Goal: Information Seeking & Learning: Understand process/instructions

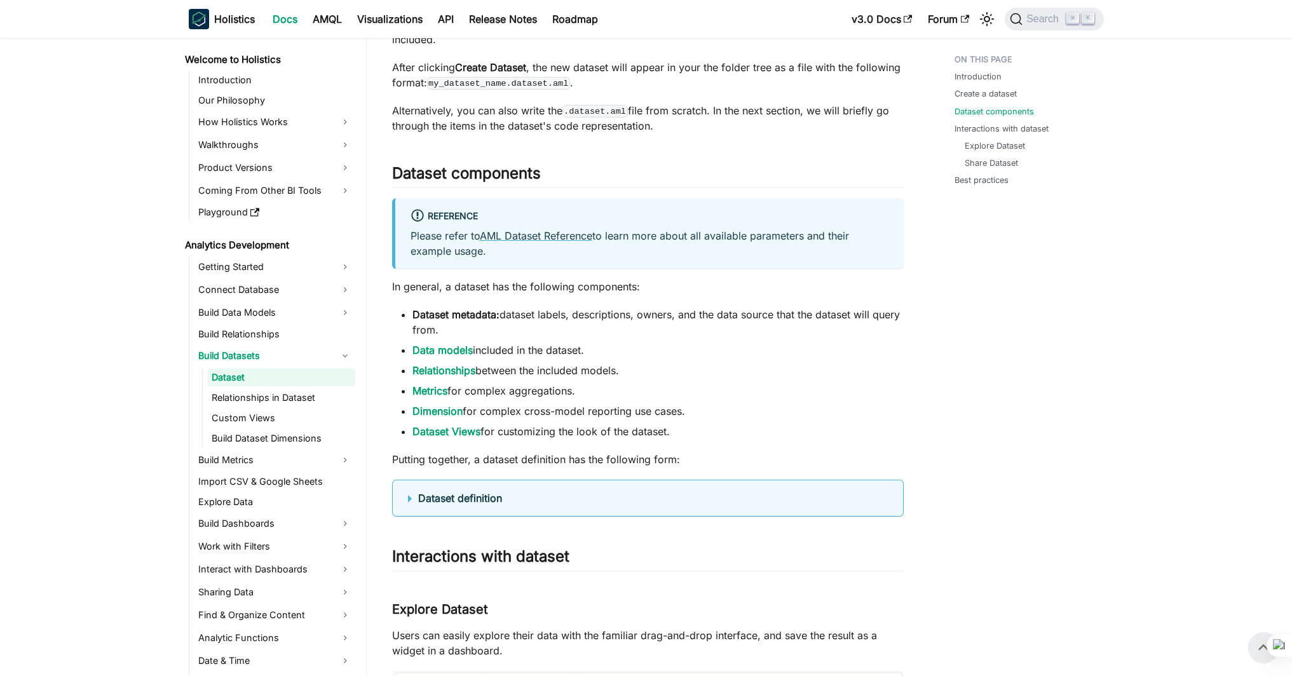
scroll to position [567, 0]
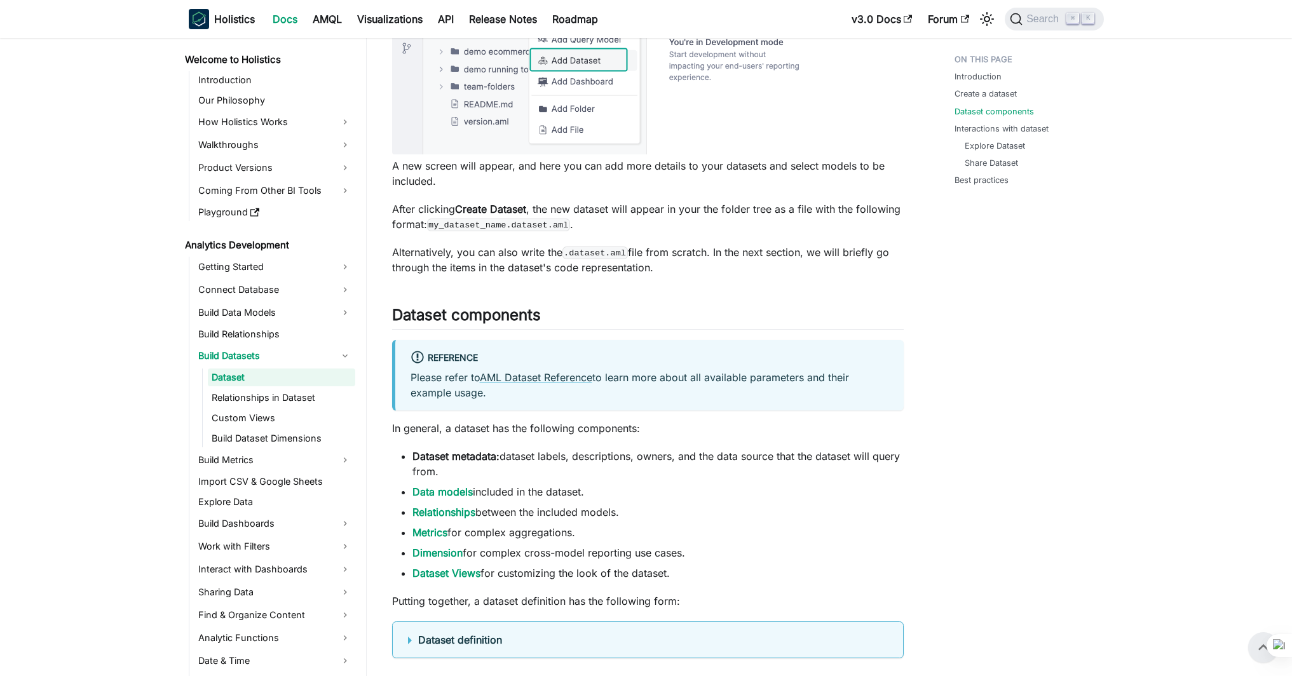
drag, startPoint x: 483, startPoint y: 229, endPoint x: 636, endPoint y: 218, distance: 154.2
click at [631, 212] on p "After clicking Create Dataset , the new dataset will appear in your the folder …" at bounding box center [648, 217] width 512 height 31
click at [643, 229] on p "After clicking Create Dataset , the new dataset will appear in your the folder …" at bounding box center [648, 217] width 512 height 31
click at [544, 228] on code "my_dataset_name.dataset.aml" at bounding box center [498, 225] width 143 height 13
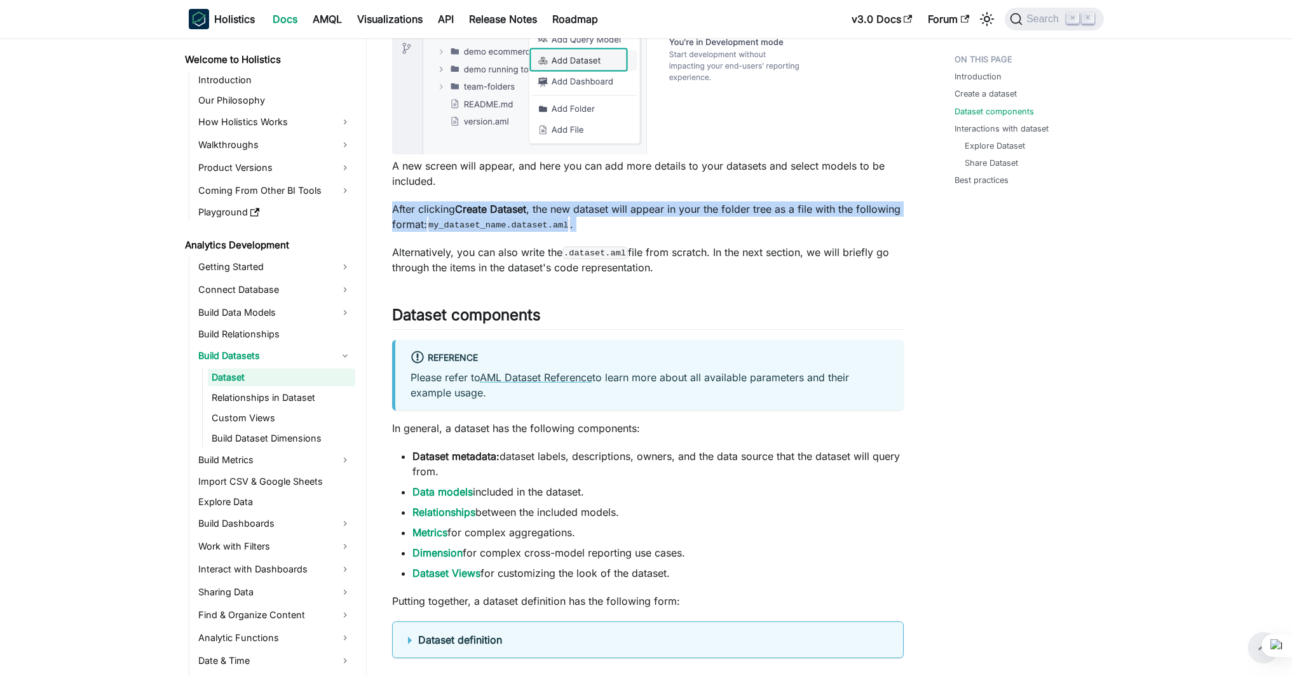
click at [544, 228] on code "my_dataset_name.dataset.aml" at bounding box center [498, 225] width 143 height 13
click at [664, 215] on p "After clicking Create Dataset , the new dataset will appear in your the folder …" at bounding box center [648, 217] width 512 height 31
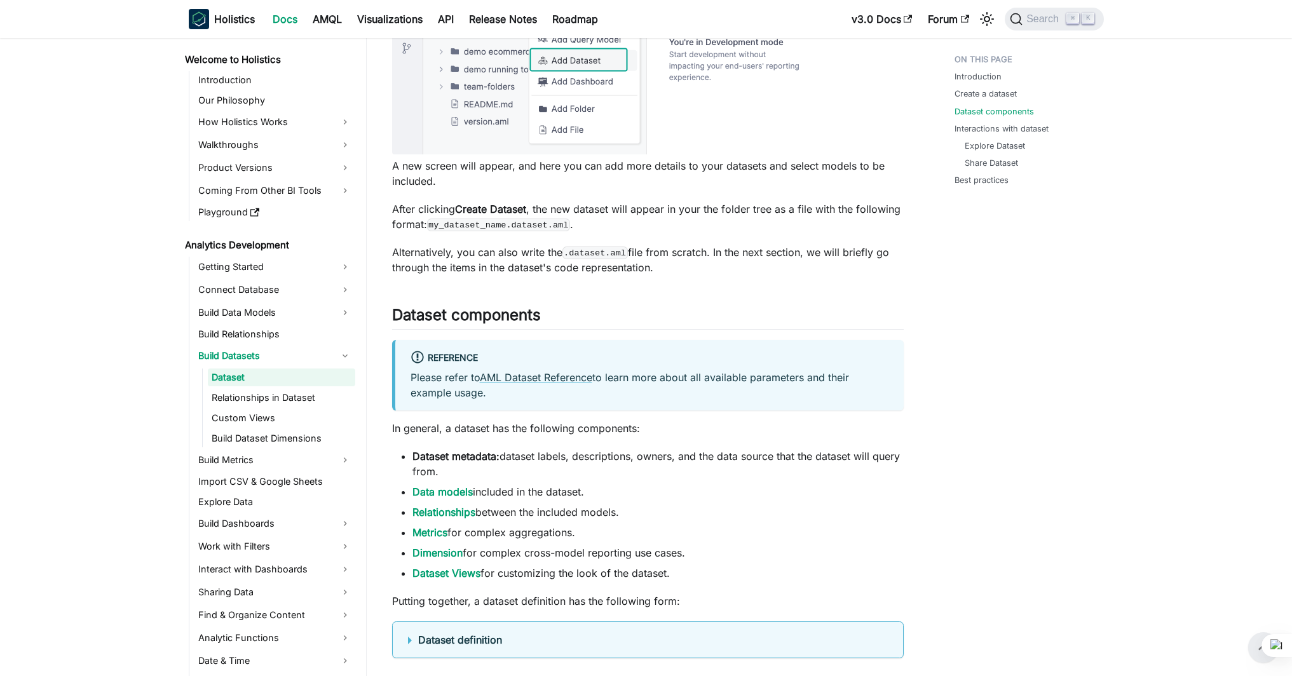
click at [705, 212] on p "After clicking Create Dataset , the new dataset will appear in your the folder …" at bounding box center [648, 217] width 512 height 31
